Goal: Obtain resource: Download file/media

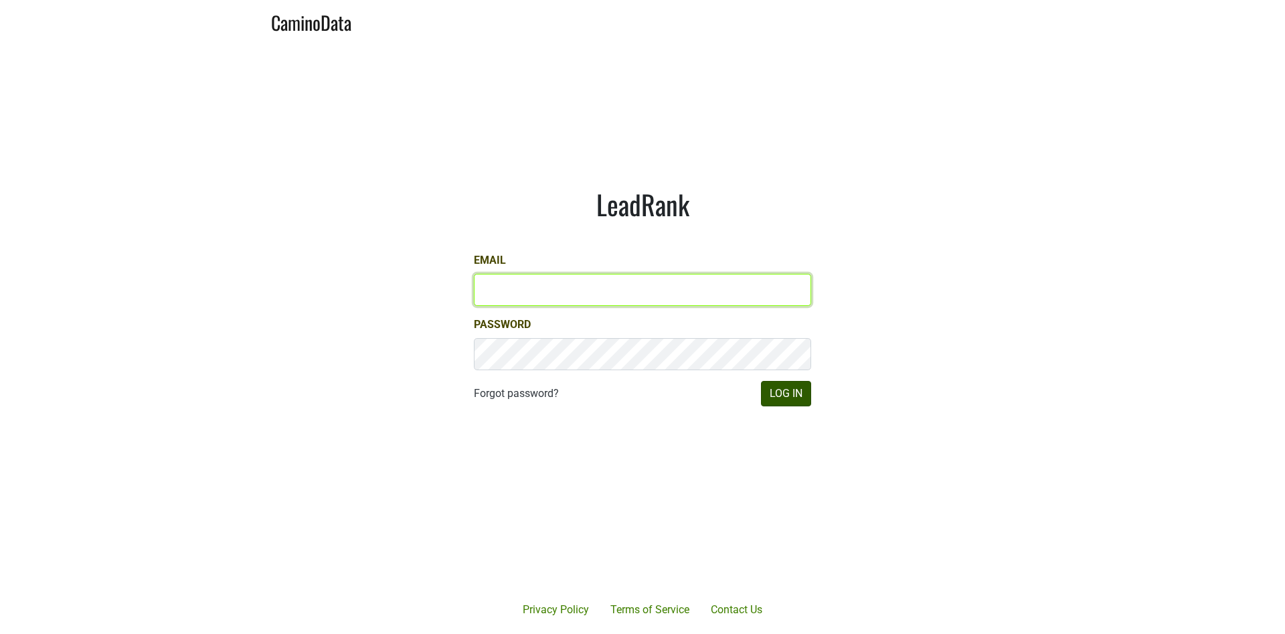
type input "[EMAIL_ADDRESS][DOMAIN_NAME]"
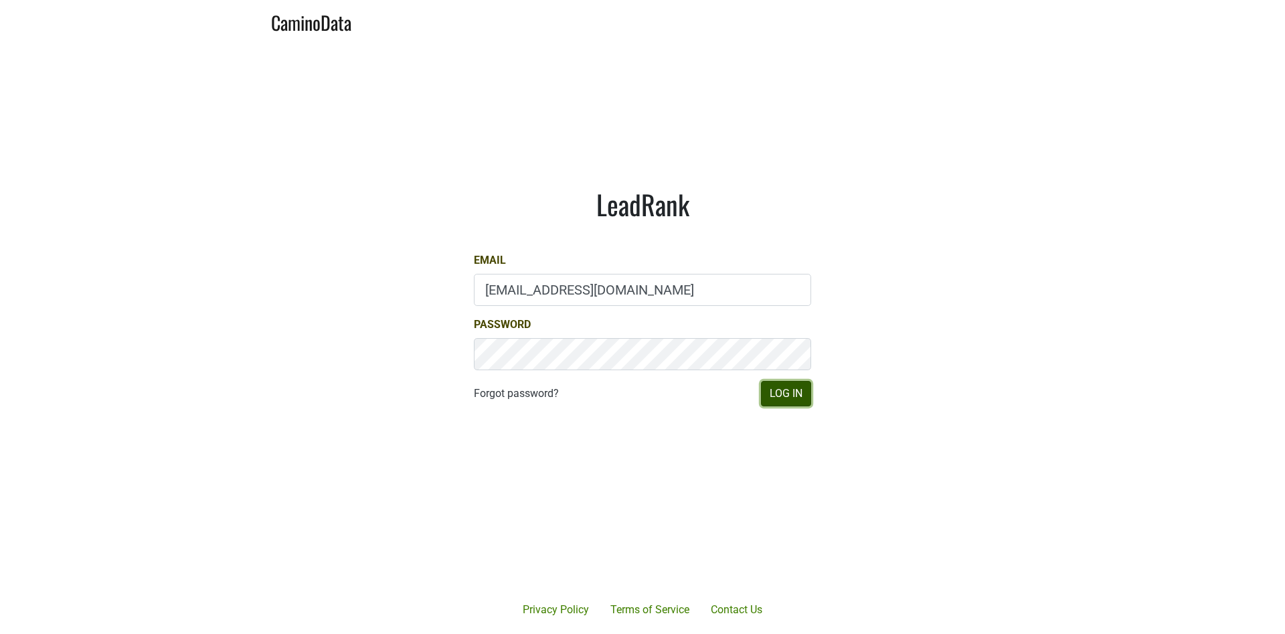
click at [789, 388] on button "Log In" at bounding box center [786, 393] width 50 height 25
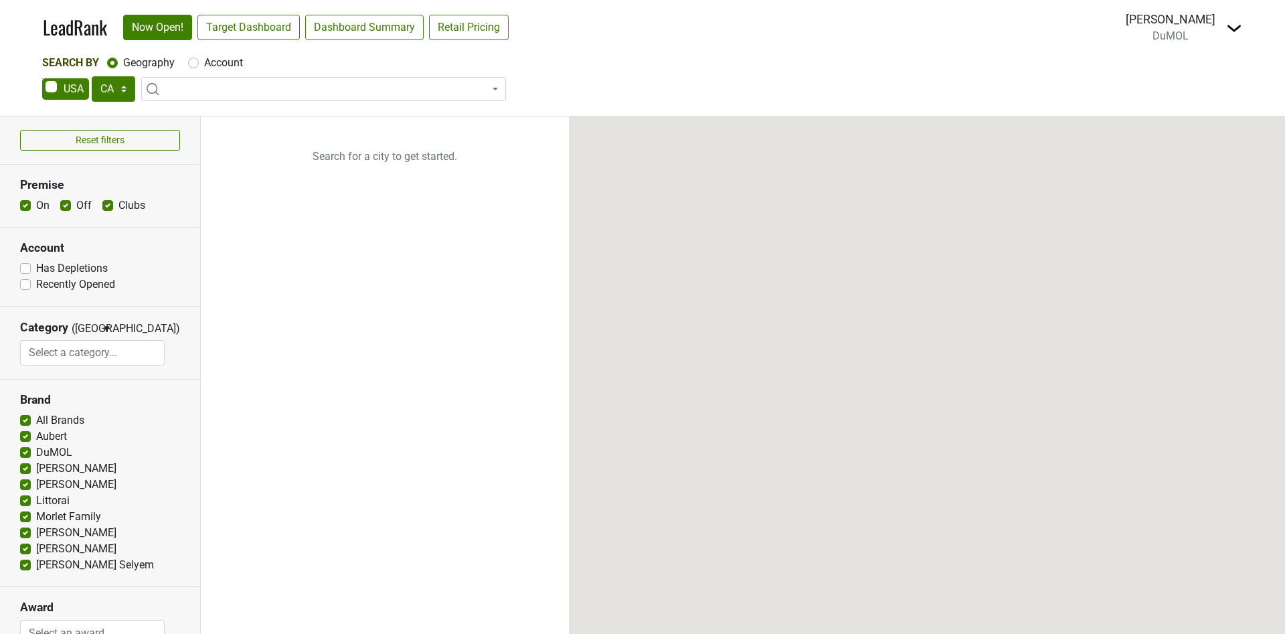
select select "CA"
select select
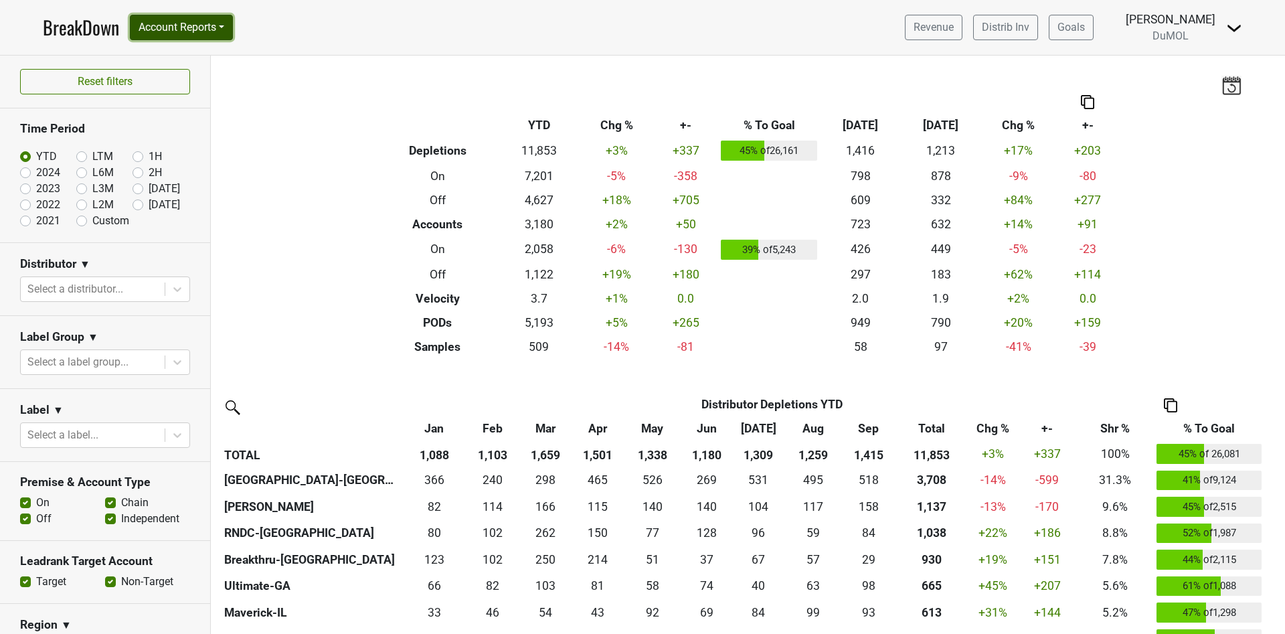
click at [224, 26] on button "Account Reports" at bounding box center [181, 27] width 103 height 25
click at [212, 116] on link "Chain Compliance" at bounding box center [190, 122] width 119 height 21
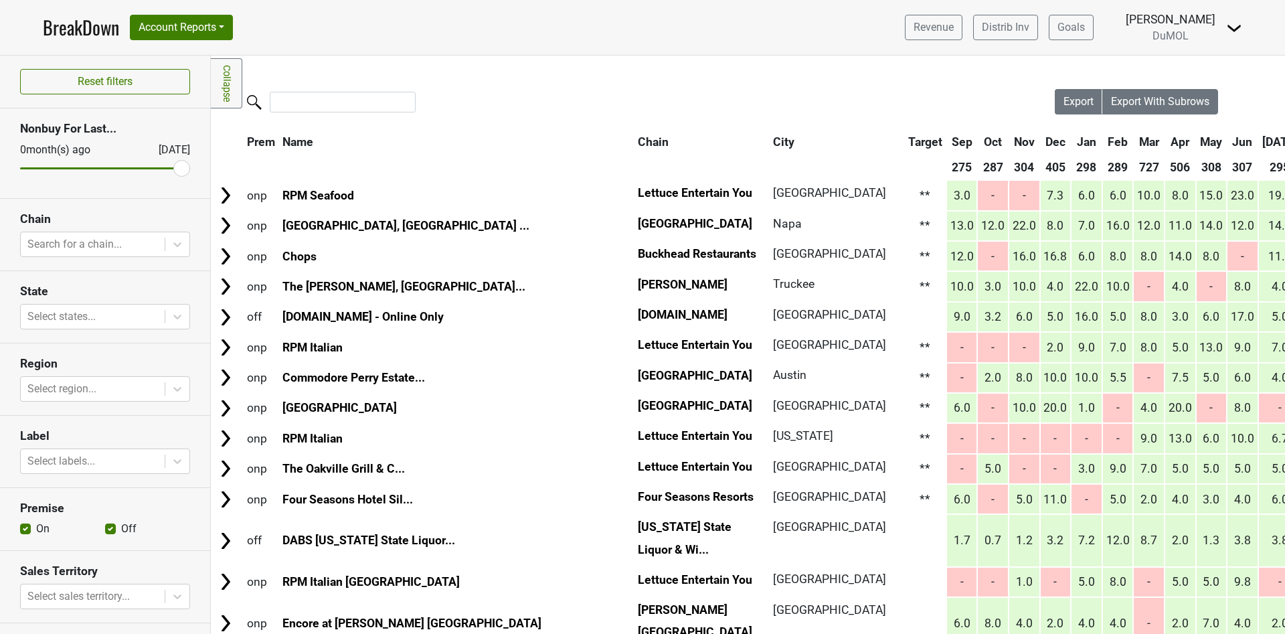
click at [212, 116] on div at bounding box center [633, 103] width 844 height 29
click at [309, 100] on input "search" at bounding box center [343, 102] width 146 height 21
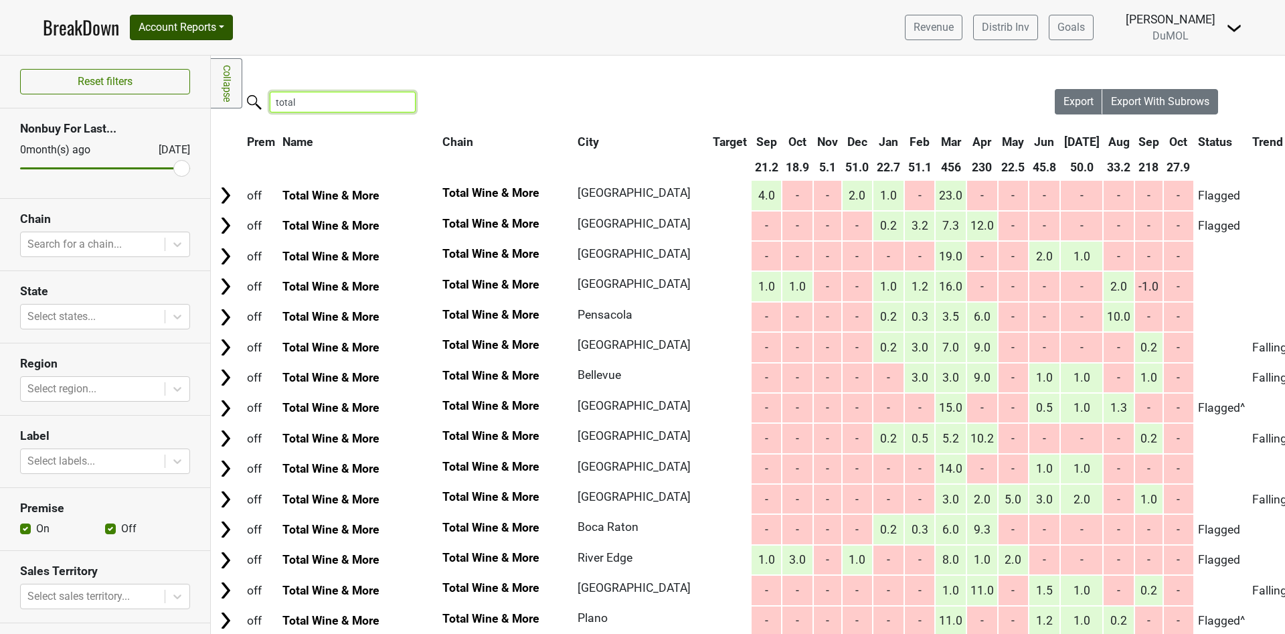
type input "total"
click at [228, 33] on button "Account Reports" at bounding box center [181, 27] width 103 height 25
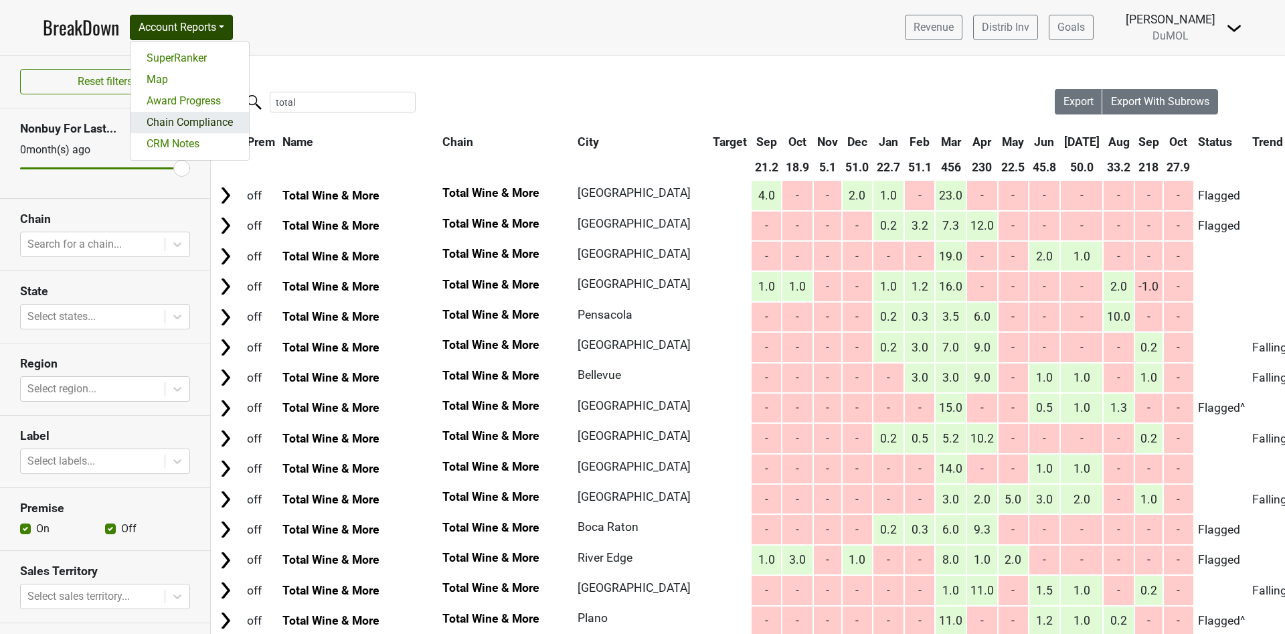
click at [218, 121] on link "Chain Compliance" at bounding box center [190, 122] width 119 height 21
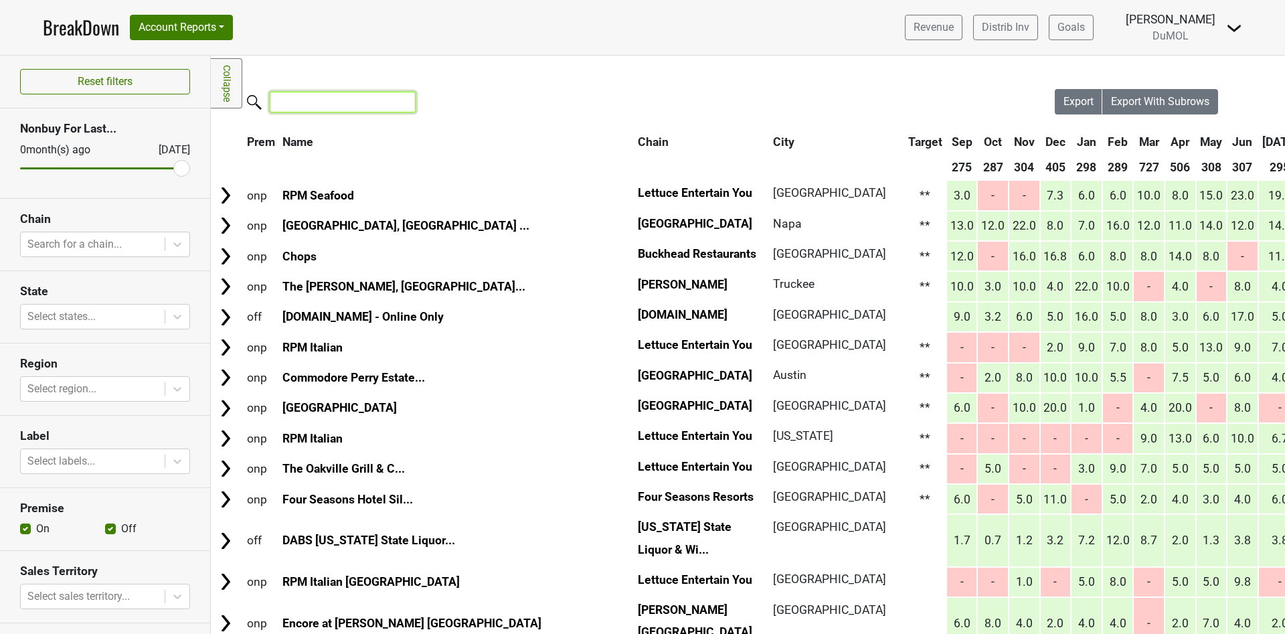
click at [351, 101] on input "search" at bounding box center [343, 102] width 146 height 21
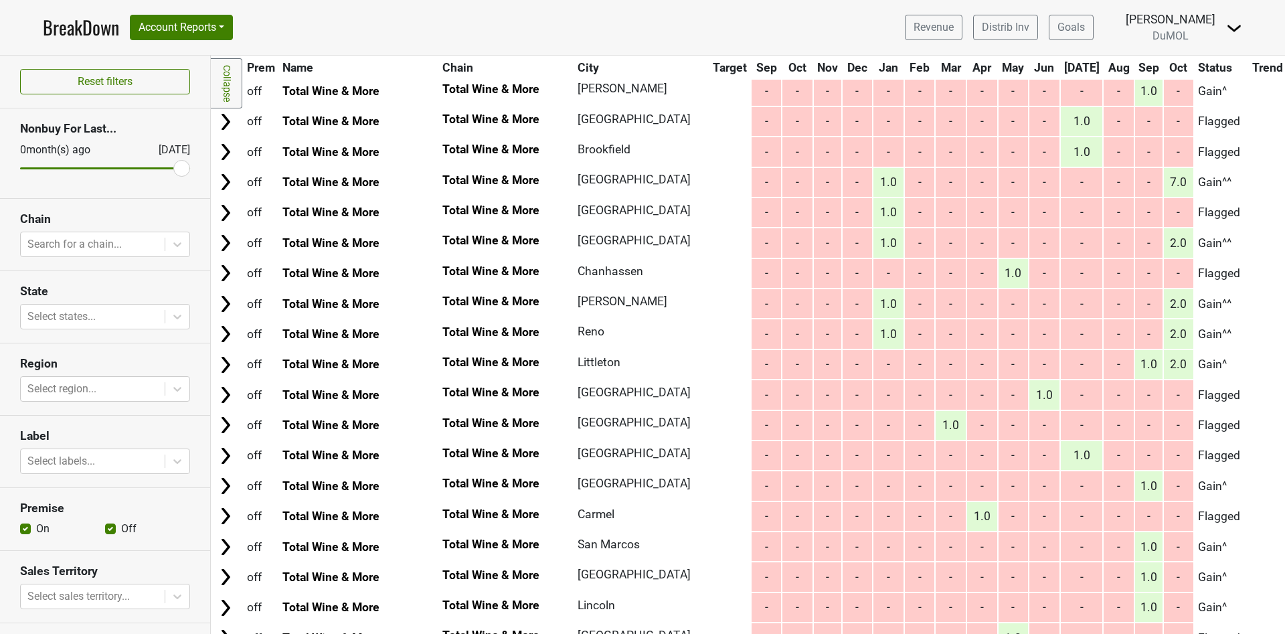
scroll to position [7200, 0]
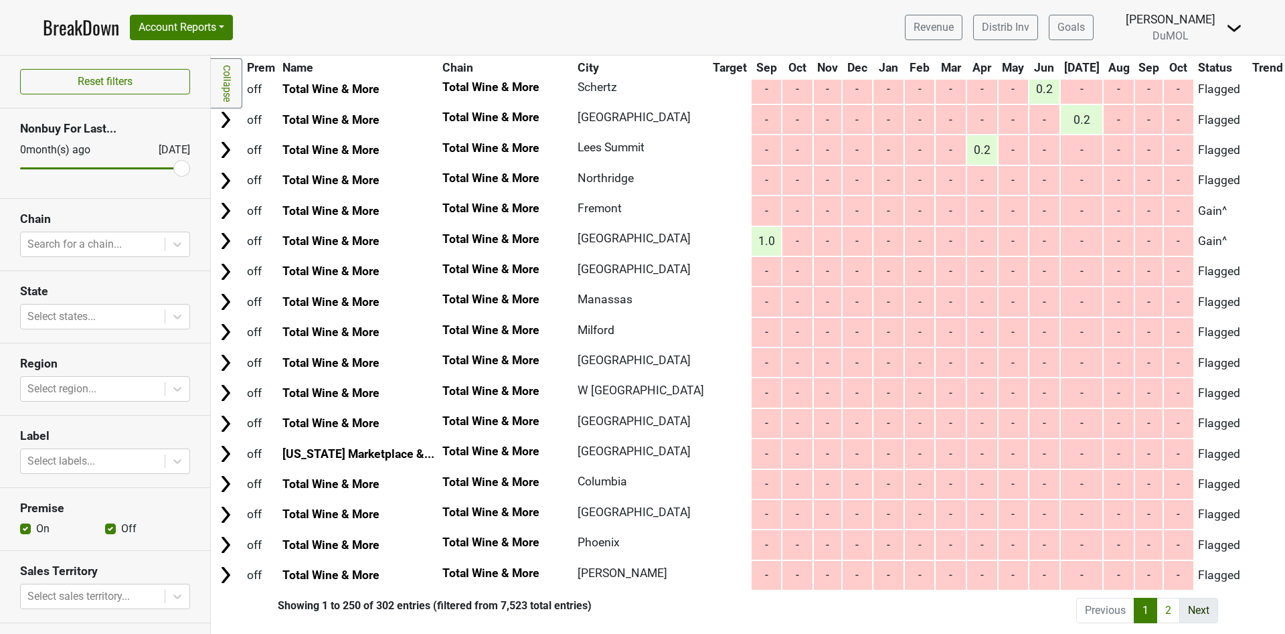
type input "total wine"
click at [1182, 598] on link "Next" at bounding box center [1199, 610] width 39 height 25
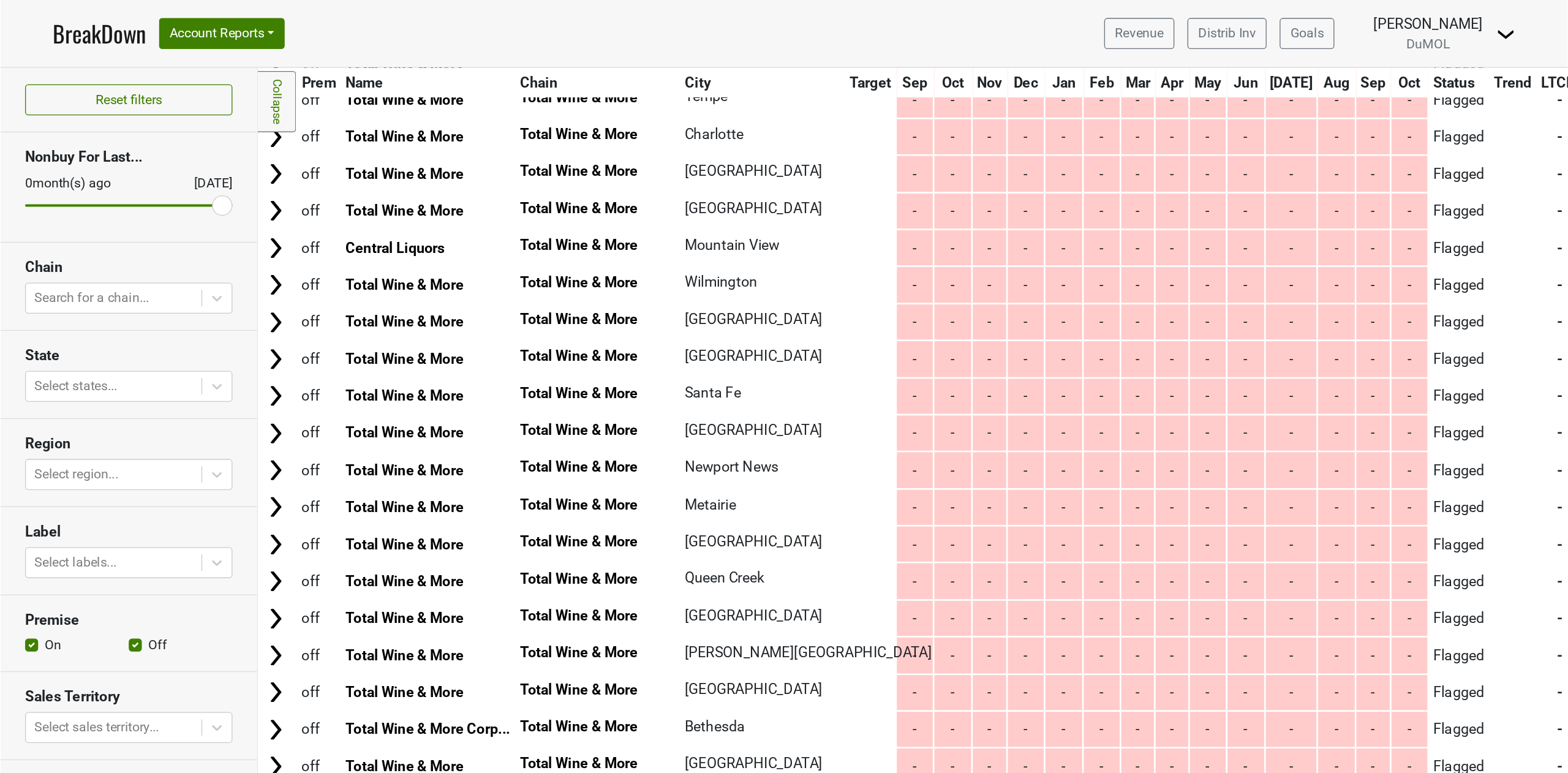
scroll to position [0, 0]
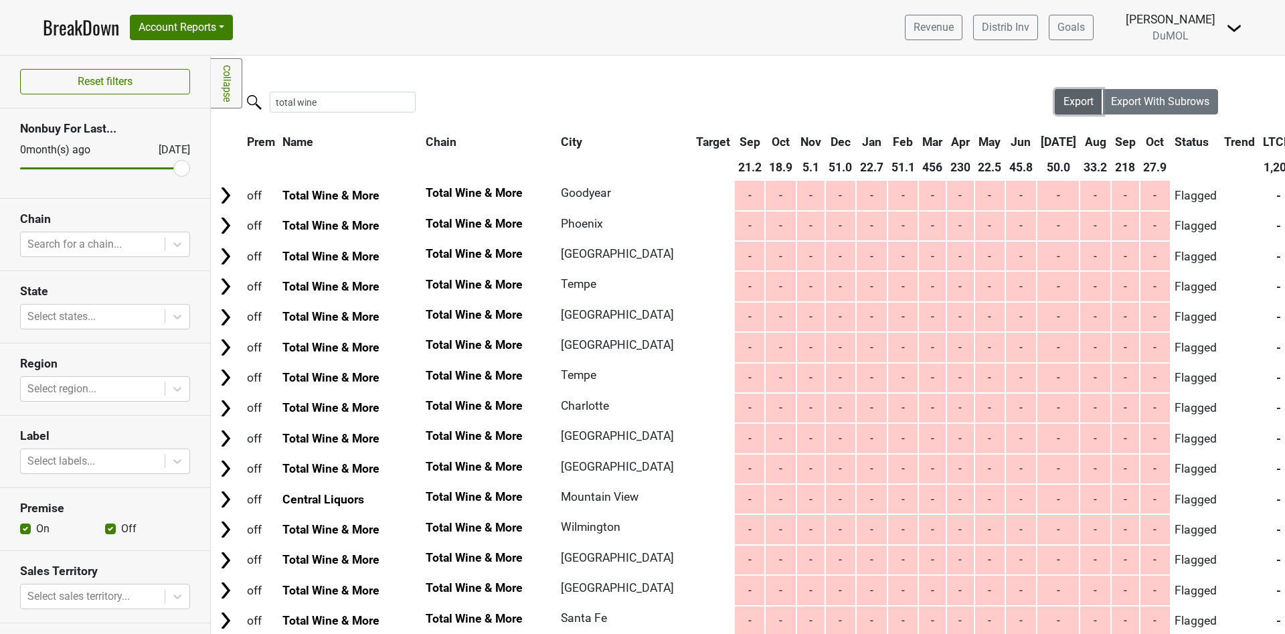
click at [1064, 104] on span "Export" at bounding box center [1079, 101] width 30 height 13
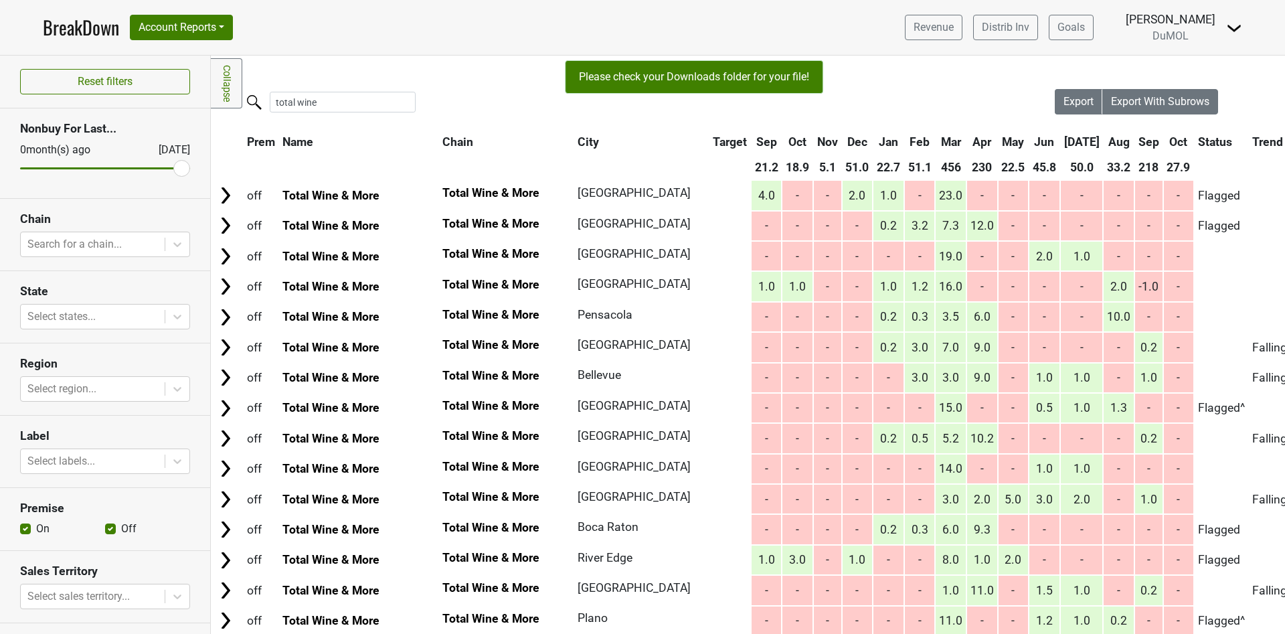
click at [660, 68] on div "Please check your Downloads folder for your file!" at bounding box center [694, 76] width 258 height 33
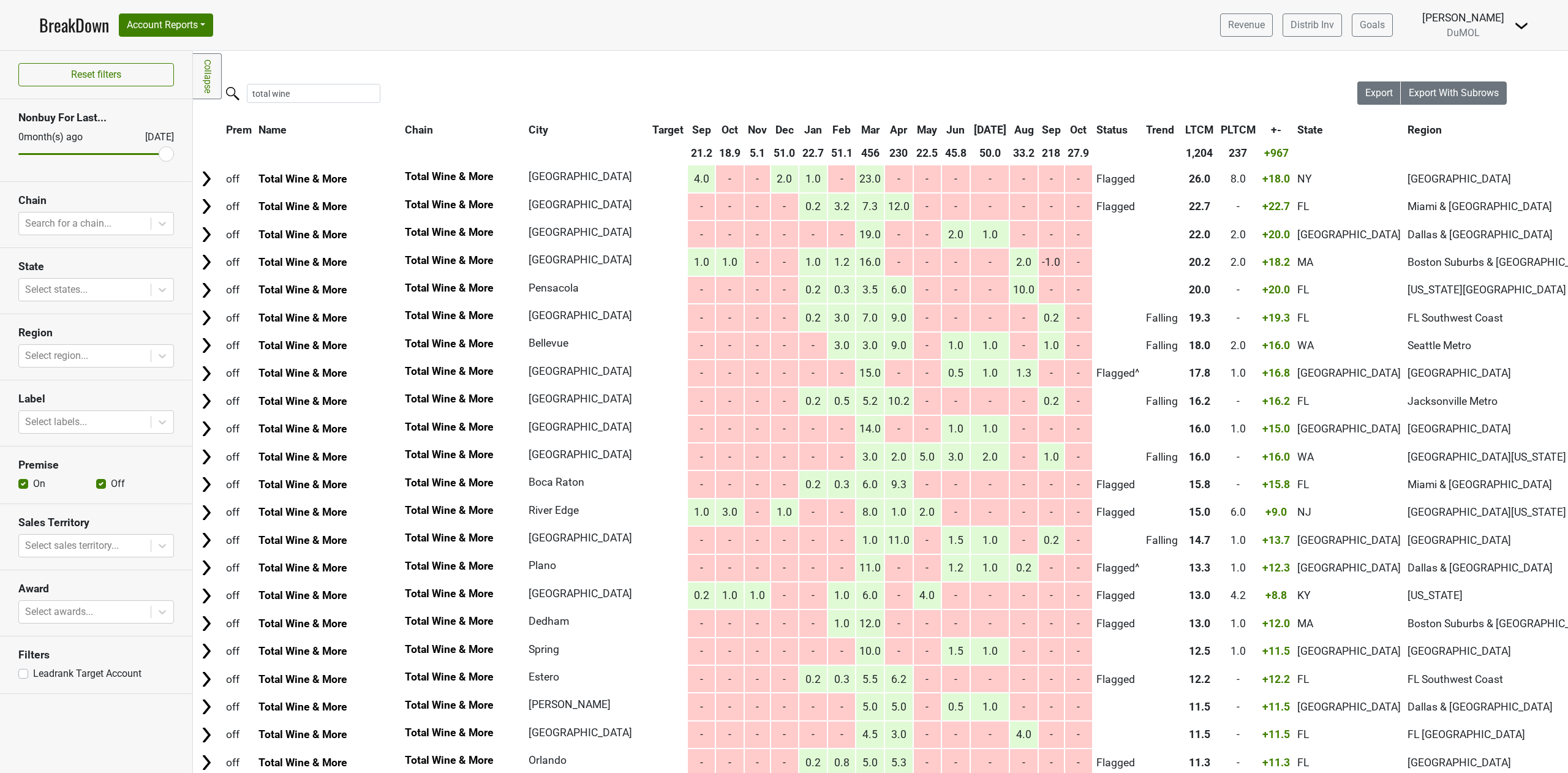
drag, startPoint x: 1176, startPoint y: 57, endPoint x: 975, endPoint y: 86, distance: 203.1
click at [975, 86] on div "total wine" at bounding box center [775, 94] width 1165 height 27
